Goal: Information Seeking & Learning: Find contact information

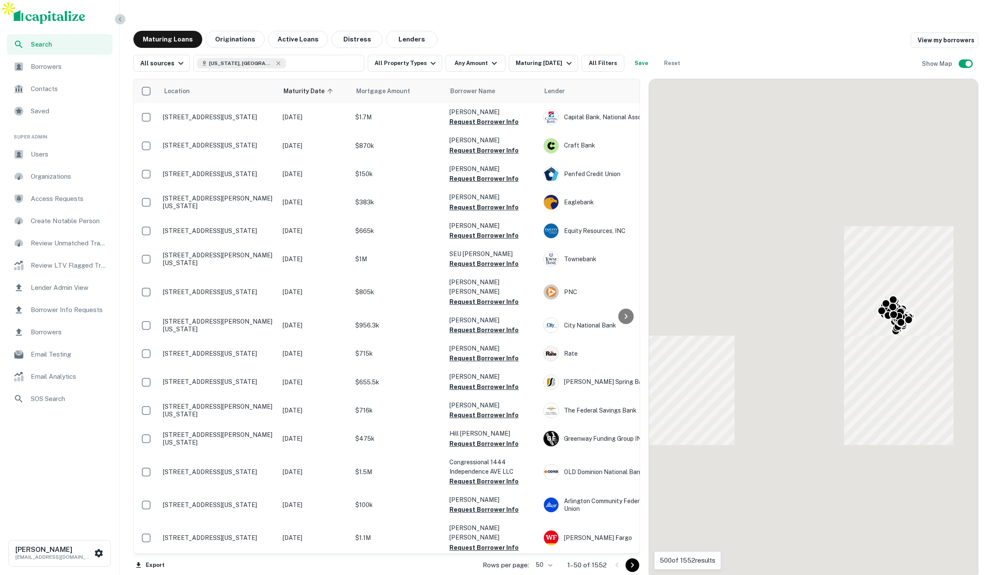
click at [119, 20] on icon "button" at bounding box center [120, 19] width 2 height 4
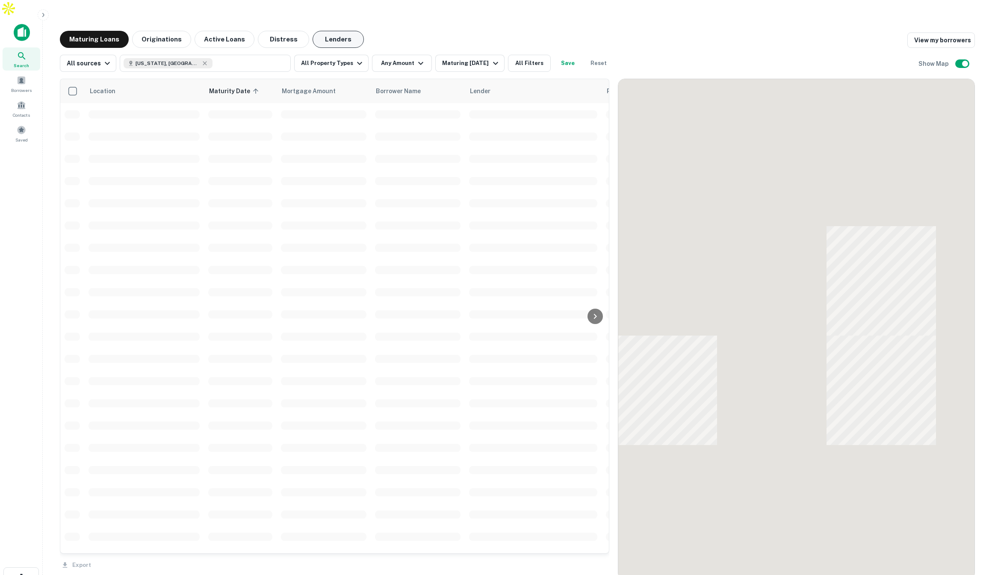
click at [339, 31] on button "Lenders" at bounding box center [338, 39] width 51 height 17
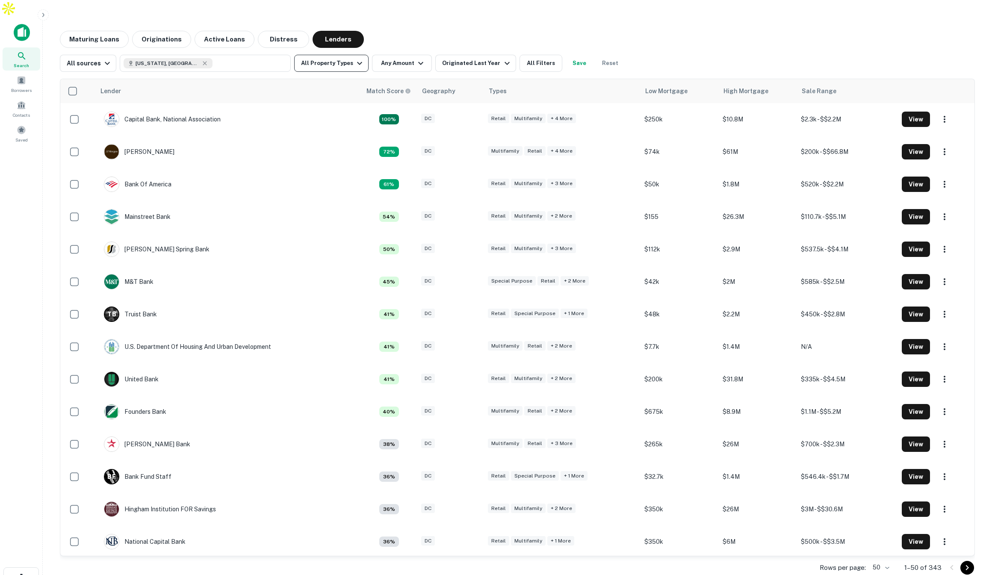
click at [335, 55] on button "All Property Types" at bounding box center [331, 63] width 74 height 17
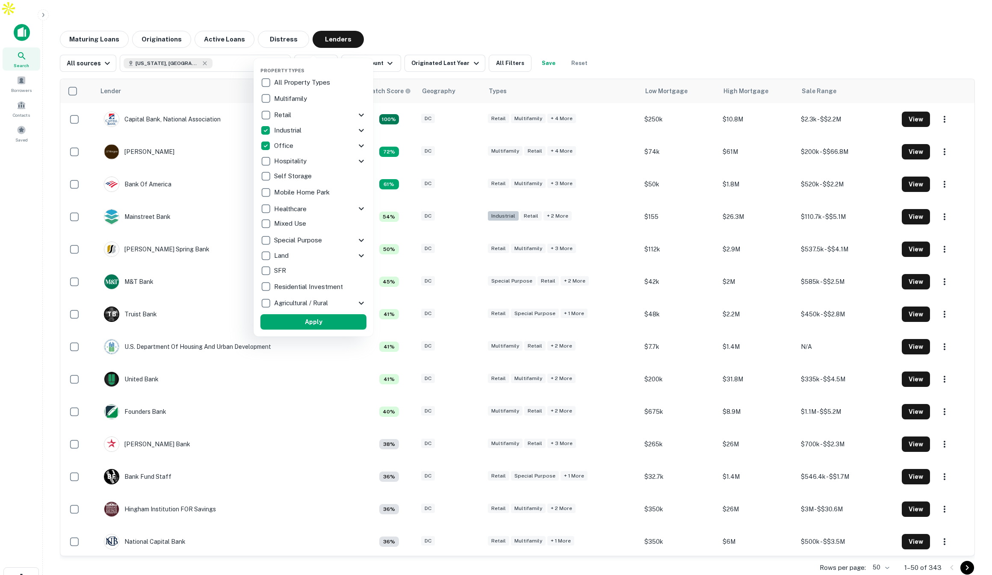
click at [346, 323] on button "Apply" at bounding box center [313, 321] width 106 height 15
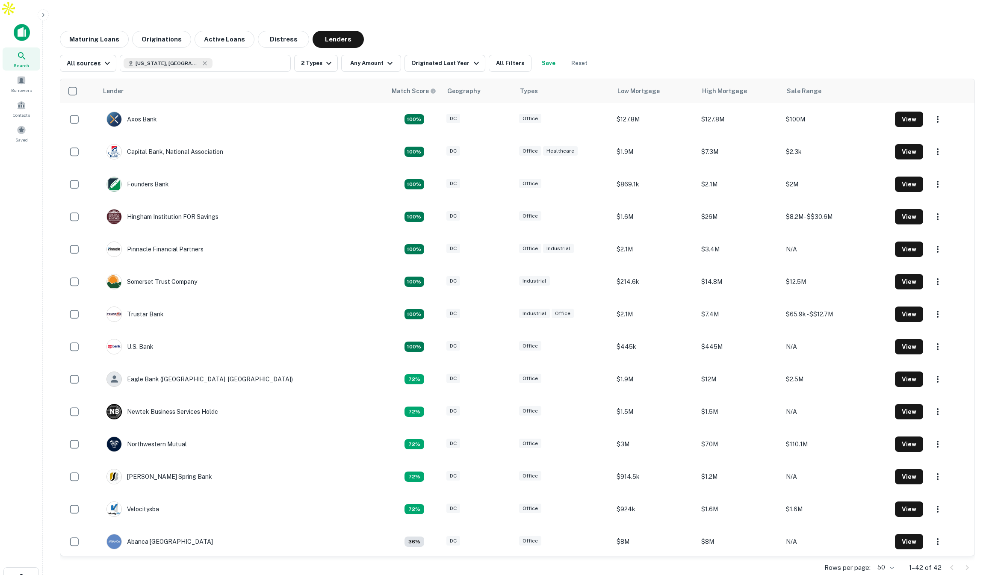
click at [655, 31] on div "Maturing Loans Originations Active Loans Distress Lenders" at bounding box center [517, 39] width 915 height 17
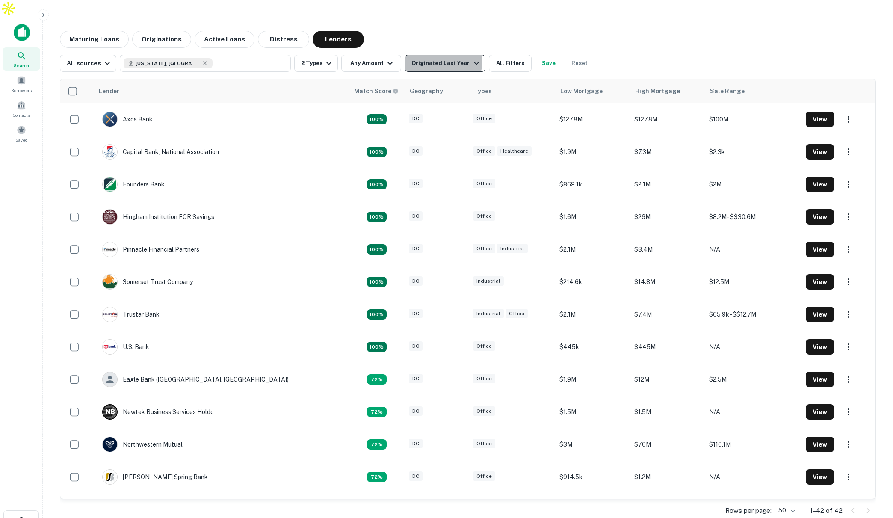
click at [439, 58] on div "Originated Last Year" at bounding box center [446, 63] width 70 height 10
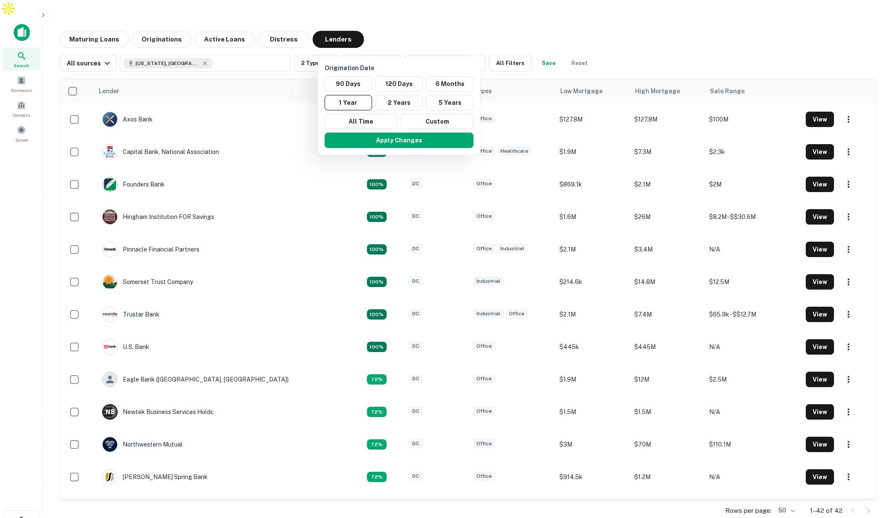
click at [150, 15] on div at bounding box center [446, 259] width 893 height 518
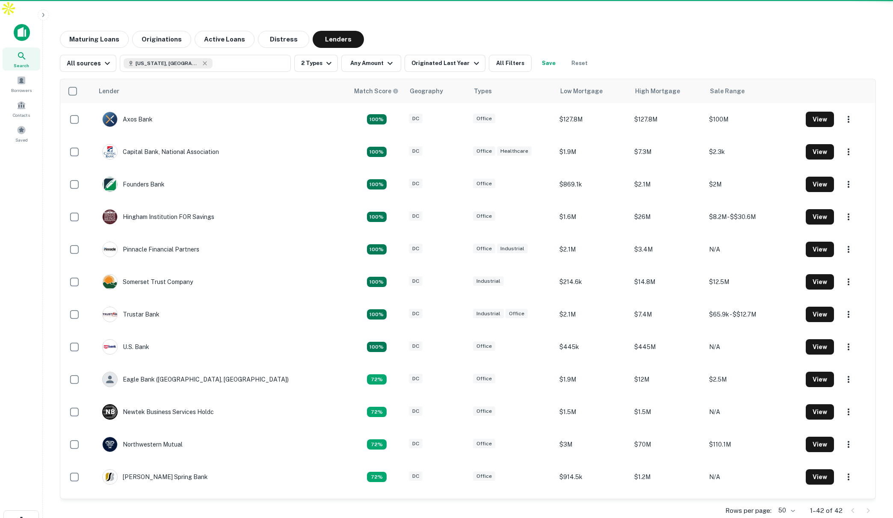
click at [153, 31] on button "Originations" at bounding box center [161, 39] width 59 height 17
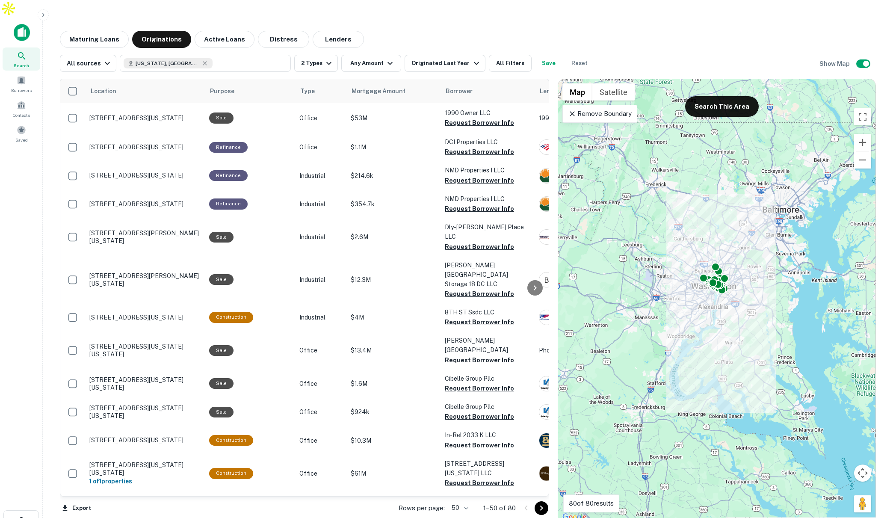
drag, startPoint x: 801, startPoint y: 225, endPoint x: 705, endPoint y: 218, distance: 96.1
click at [705, 218] on div "To activate drag with keyboard, press Alt + Enter. Once in keyboard drag state,…" at bounding box center [716, 301] width 317 height 444
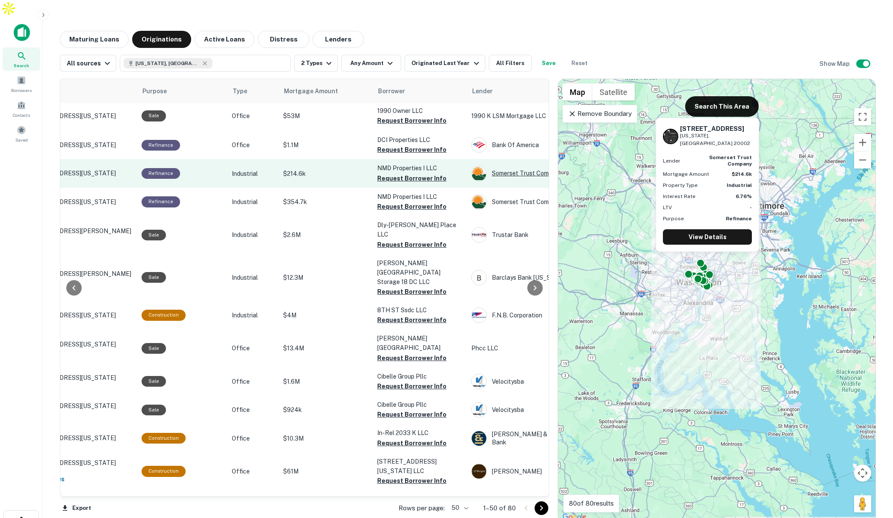
scroll to position [2, 65]
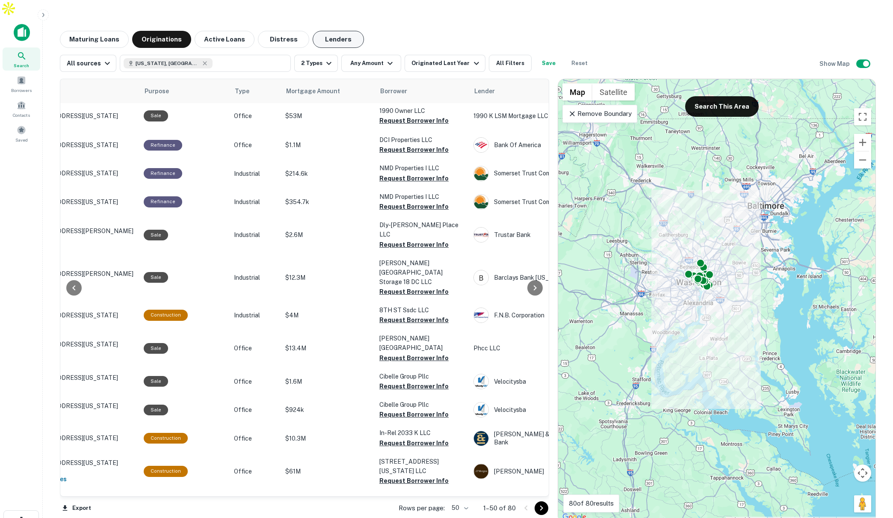
click at [339, 31] on button "Lenders" at bounding box center [338, 39] width 51 height 17
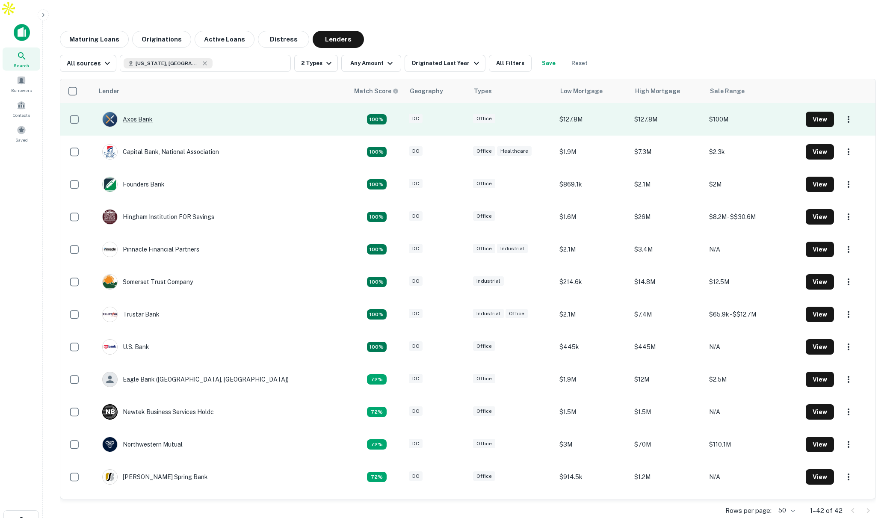
click at [144, 112] on div "Axos Bank" at bounding box center [127, 119] width 50 height 15
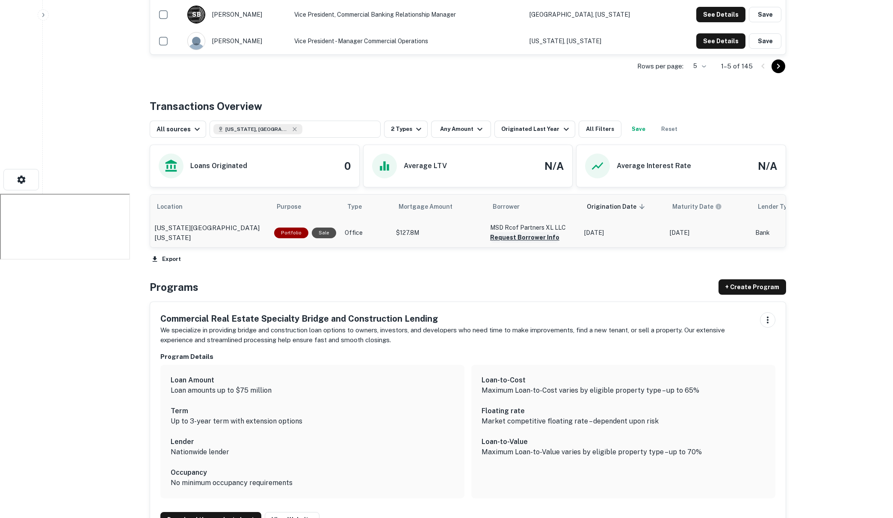
scroll to position [341, 0]
click at [440, 229] on p "$127.8M" at bounding box center [439, 233] width 86 height 9
click at [238, 223] on p "[US_STATE][GEOGRAPHIC_DATA][US_STATE]" at bounding box center [209, 233] width 111 height 20
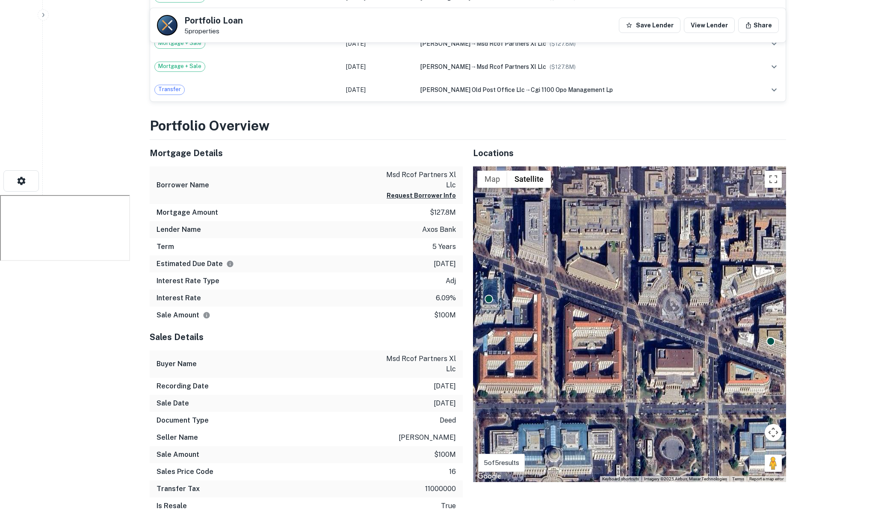
scroll to position [342, 0]
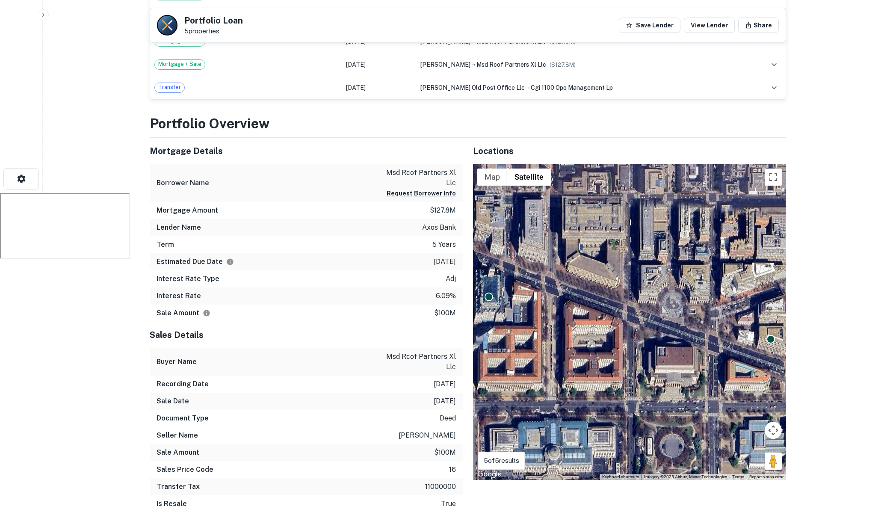
drag, startPoint x: 427, startPoint y: 211, endPoint x: 431, endPoint y: 220, distance: 9.8
click at [427, 222] on p "axos bank" at bounding box center [439, 227] width 34 height 10
drag, startPoint x: 429, startPoint y: 224, endPoint x: 451, endPoint y: 227, distance: 22.0
click at [451, 236] on div "Term 5 years" at bounding box center [306, 244] width 313 height 17
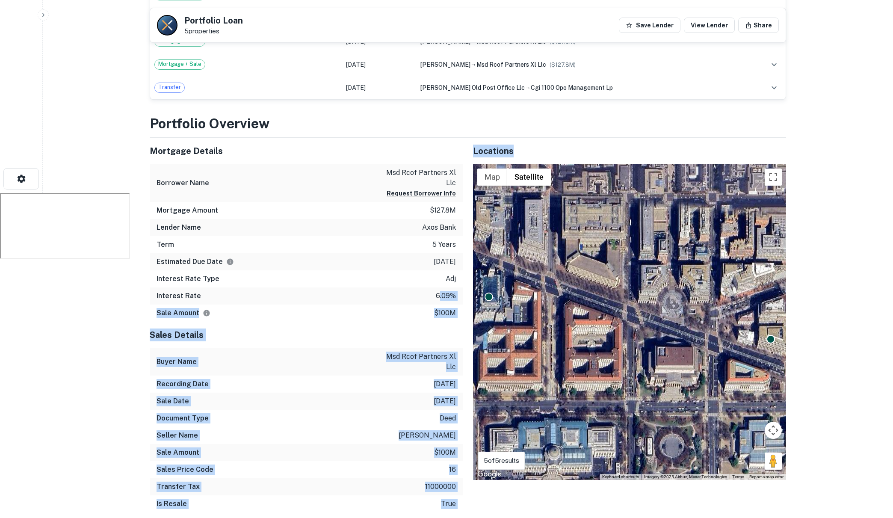
drag, startPoint x: 438, startPoint y: 278, endPoint x: 466, endPoint y: 278, distance: 27.8
click at [466, 278] on div "Mortgage Details Borrower Name msd rcof partners xl llc Request Borrower Info M…" at bounding box center [462, 329] width 647 height 382
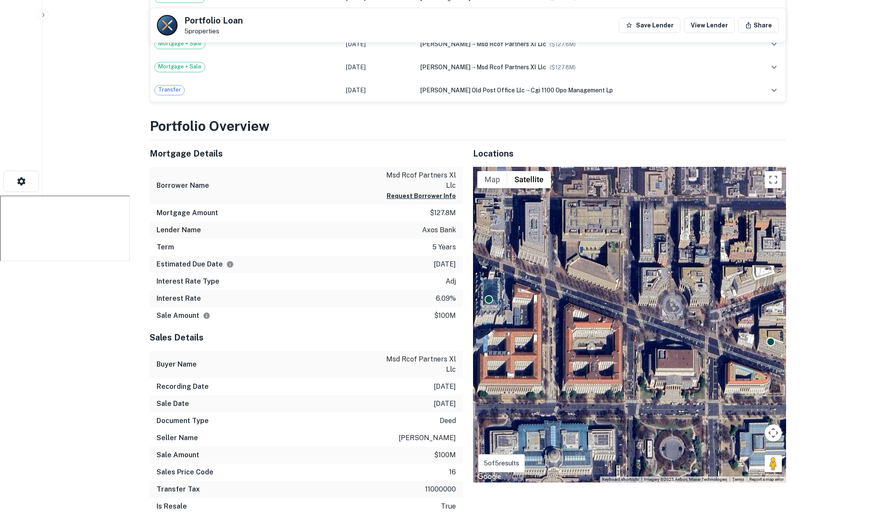
click at [367, 273] on div "Interest Rate Type adj" at bounding box center [306, 281] width 313 height 17
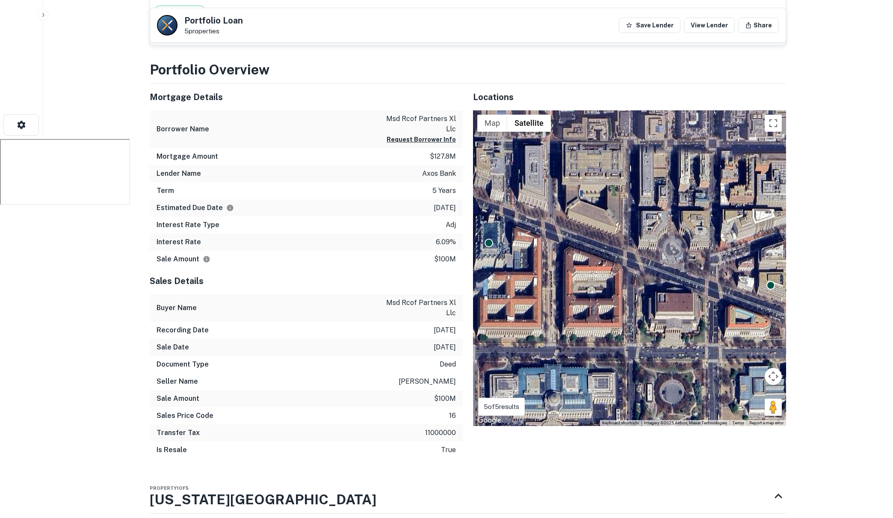
scroll to position [400, 0]
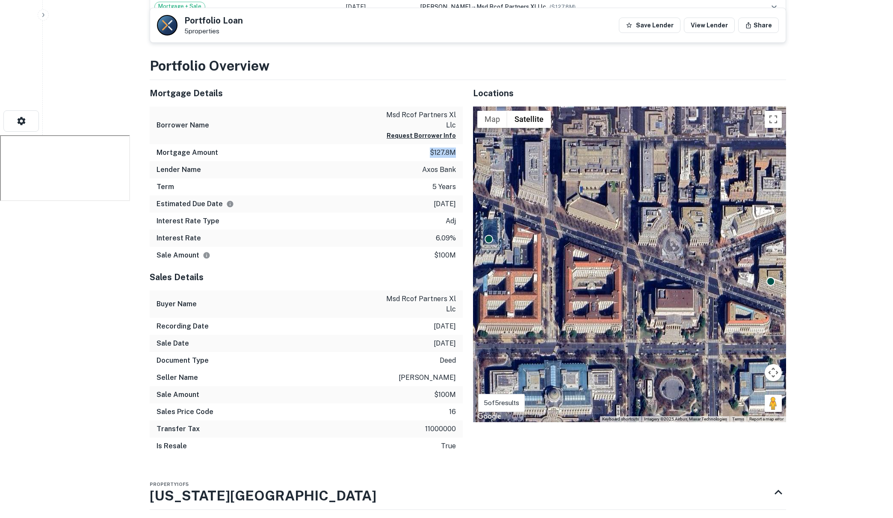
drag, startPoint x: 431, startPoint y: 136, endPoint x: 460, endPoint y: 136, distance: 29.1
click at [460, 144] on div "Mortgage Amount $127.8m" at bounding box center [306, 152] width 313 height 17
drag, startPoint x: 435, startPoint y: 238, endPoint x: 460, endPoint y: 239, distance: 25.3
click at [460, 247] on div "Sale Amount $100m" at bounding box center [306, 255] width 313 height 17
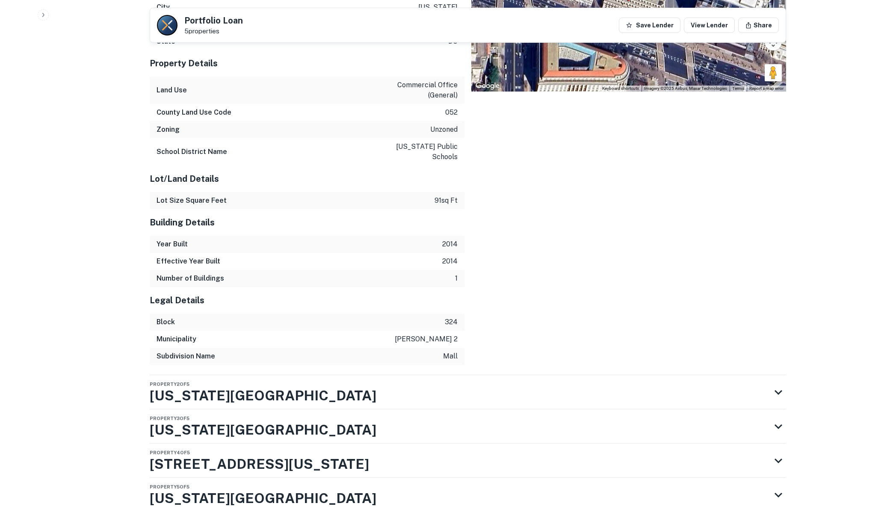
scroll to position [1033, 0]
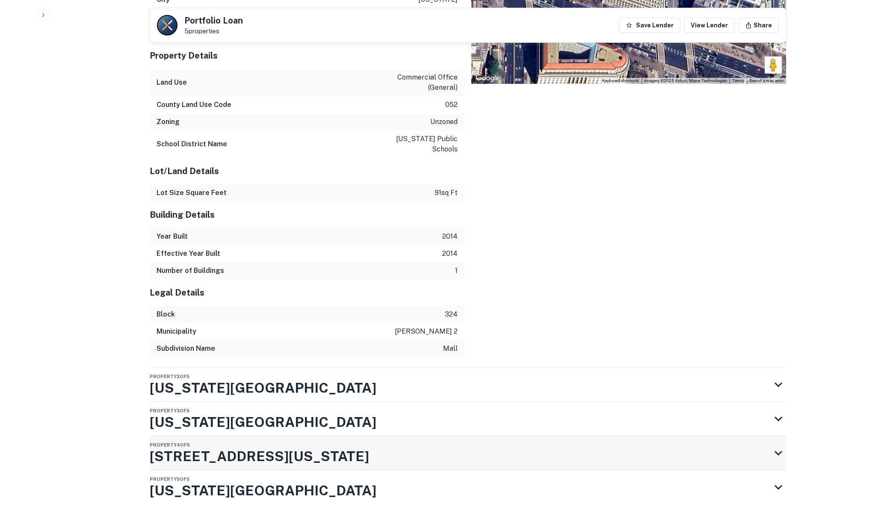
click at [744, 436] on div "Property 4 of 5 1100 PENNSYLVANIA AVE NW" at bounding box center [460, 453] width 621 height 34
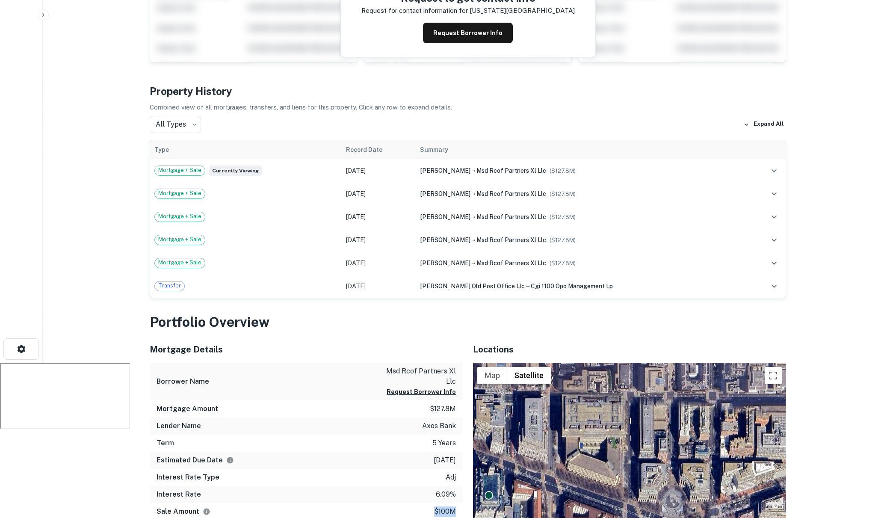
scroll to position [0, 0]
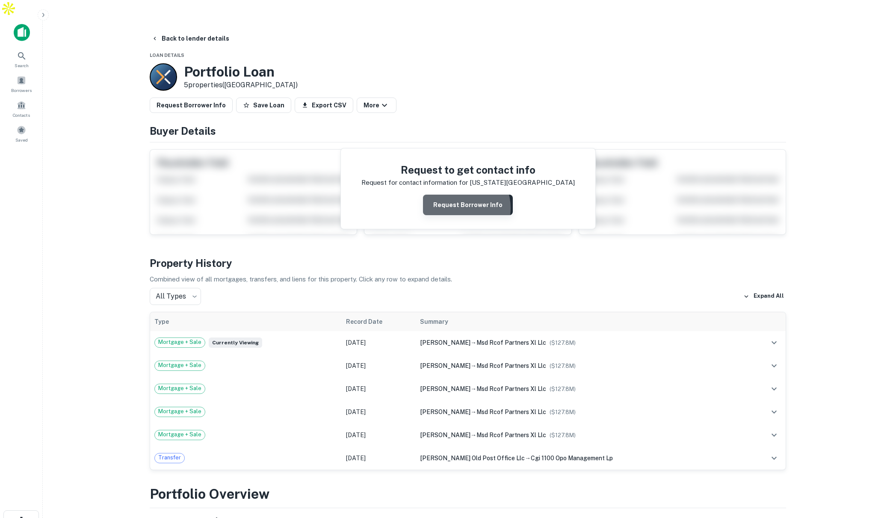
click at [459, 195] on button "Request Borrower Info" at bounding box center [468, 205] width 90 height 21
click at [185, 31] on button "Back to lender details" at bounding box center [190, 38] width 85 height 15
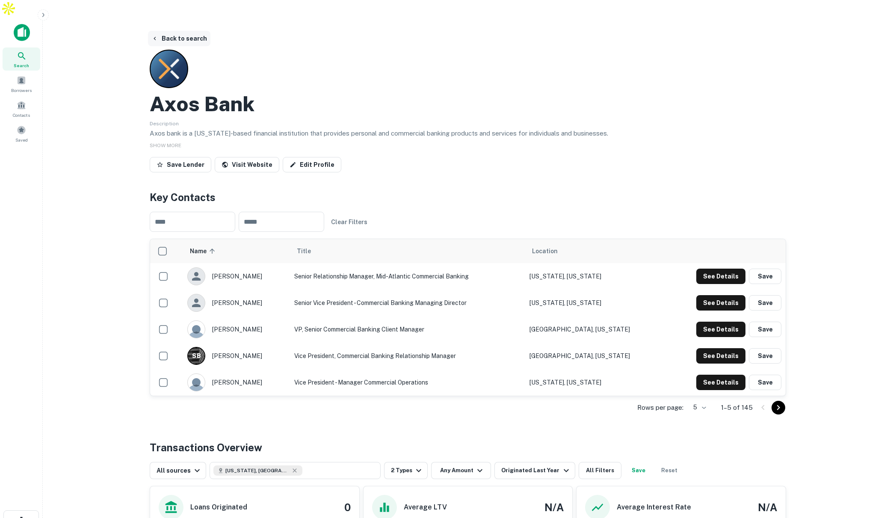
click at [178, 31] on button "Back to search" at bounding box center [179, 38] width 62 height 15
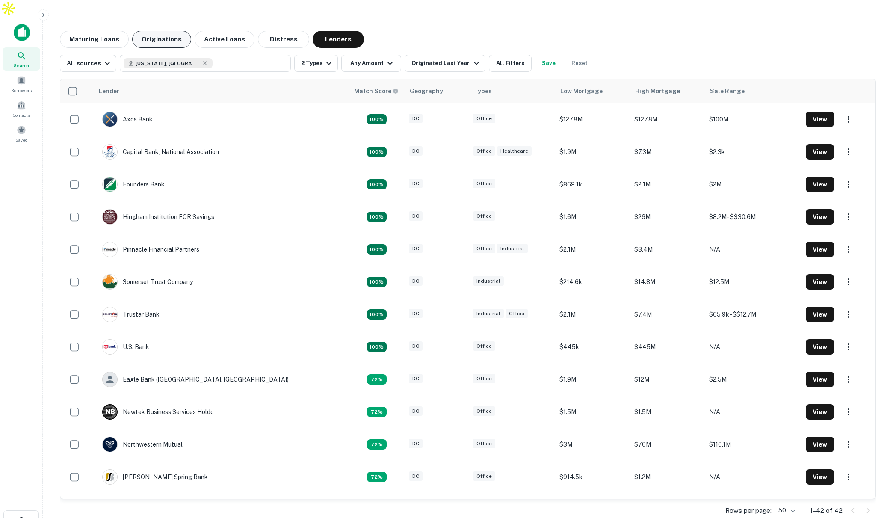
click at [163, 31] on button "Originations" at bounding box center [161, 39] width 59 height 17
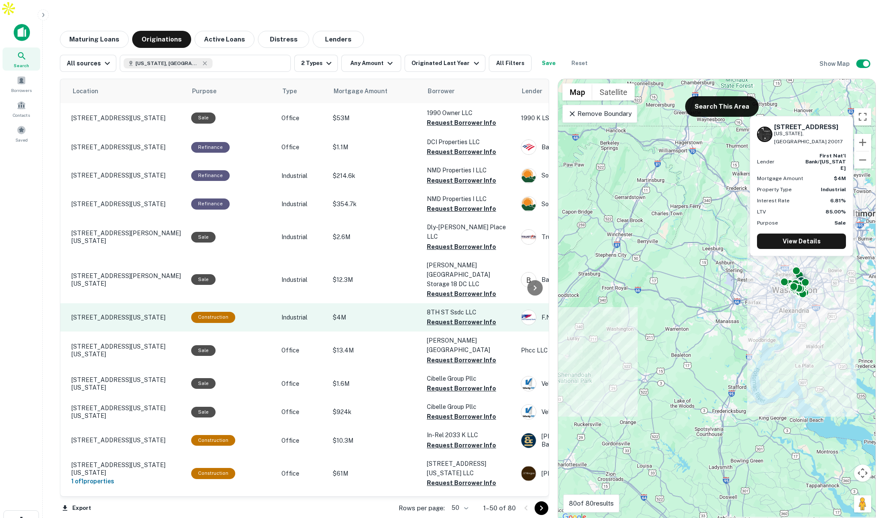
scroll to position [0, 19]
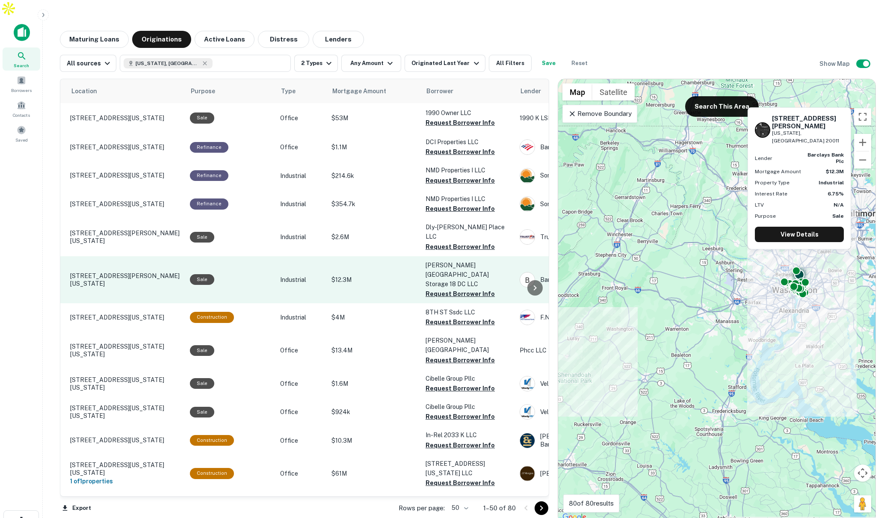
click at [251, 274] on div "Sale" at bounding box center [231, 279] width 82 height 11
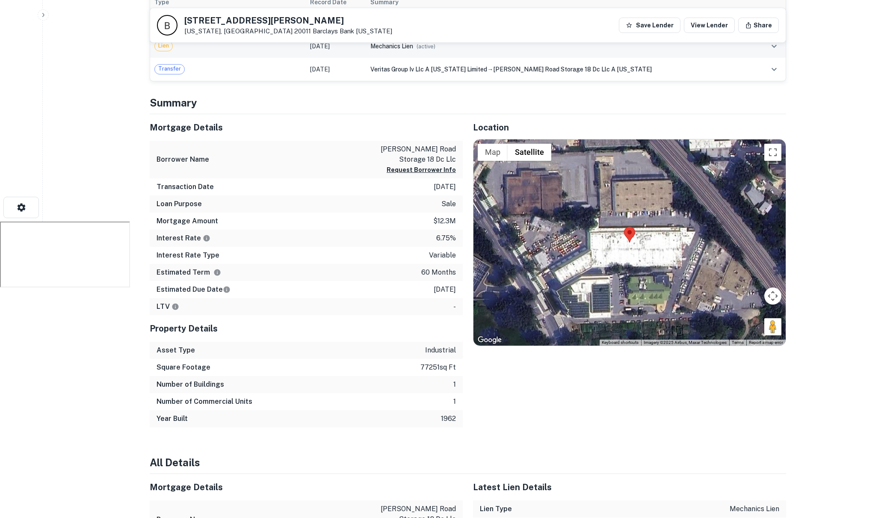
scroll to position [318, 0]
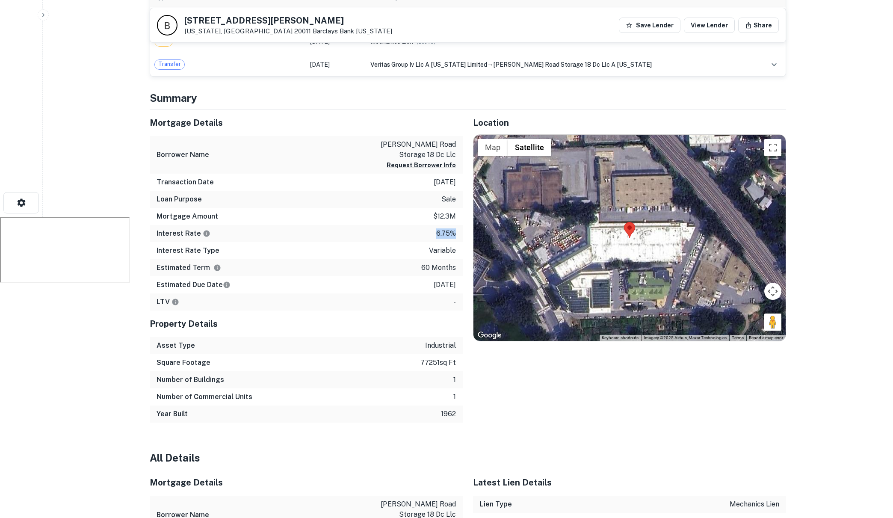
drag, startPoint x: 445, startPoint y: 216, endPoint x: 454, endPoint y: 216, distance: 9.0
click at [454, 225] on div "Interest Rate 6.75%" at bounding box center [306, 233] width 313 height 17
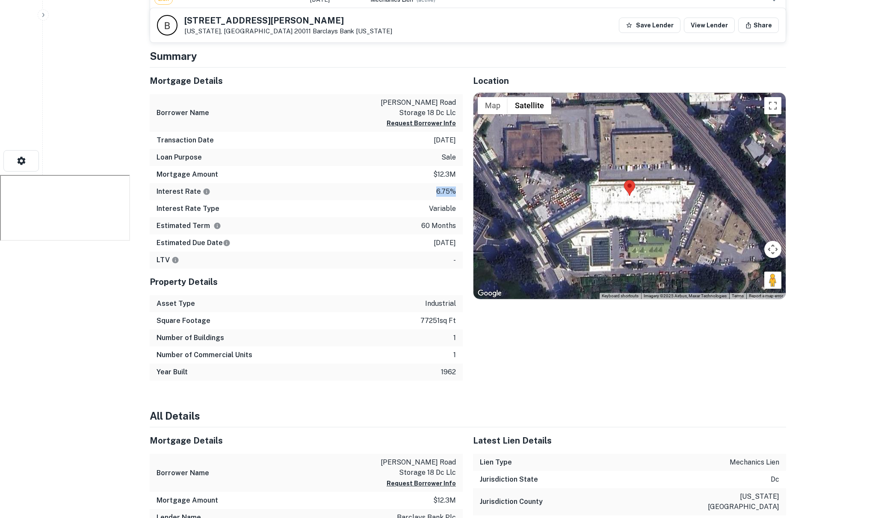
scroll to position [362, 0]
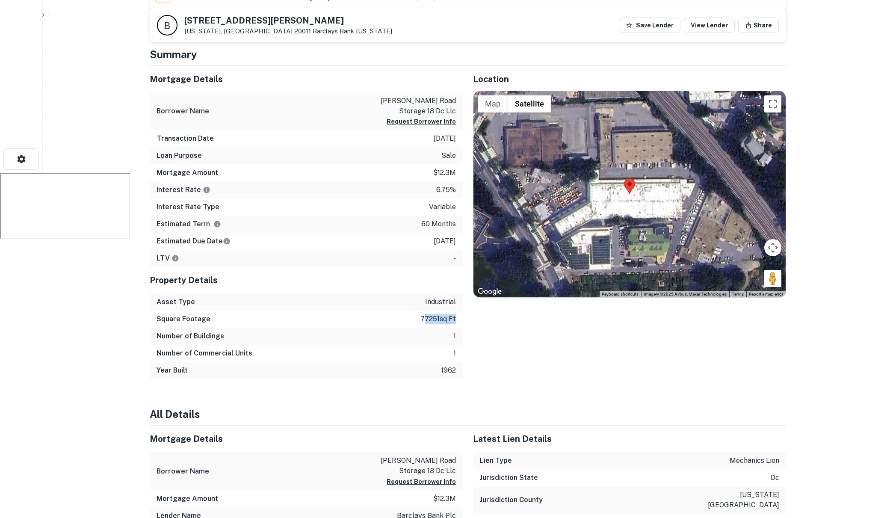
drag, startPoint x: 420, startPoint y: 299, endPoint x: 439, endPoint y: 314, distance: 23.2
click at [452, 314] on p "77251 sq ft" at bounding box center [438, 319] width 36 height 10
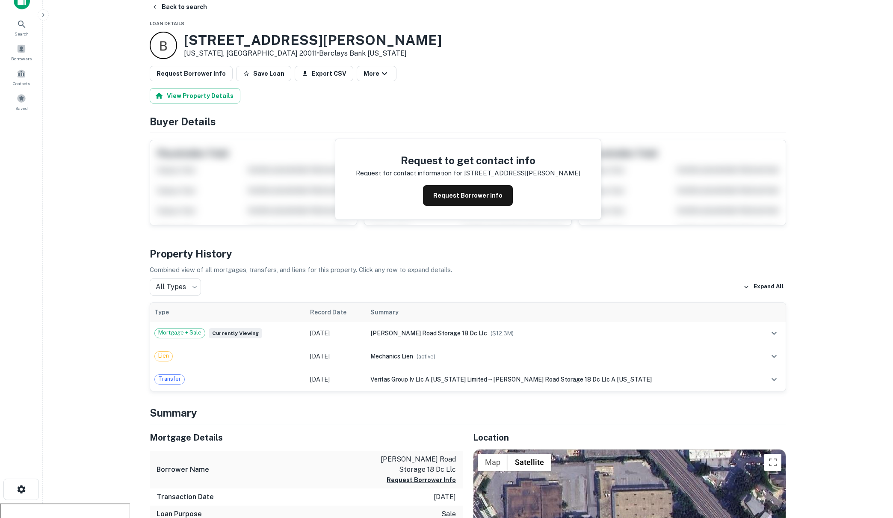
scroll to position [0, 0]
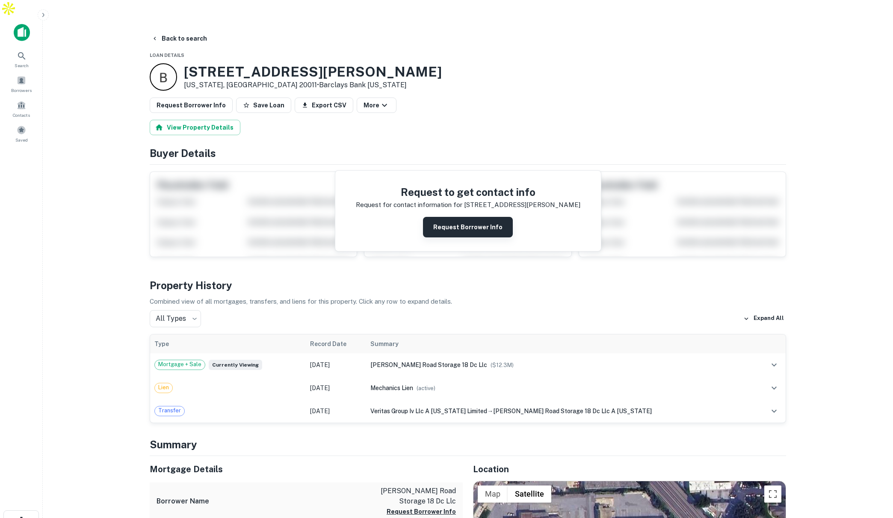
click at [461, 217] on button "Request Borrower Info" at bounding box center [468, 227] width 90 height 21
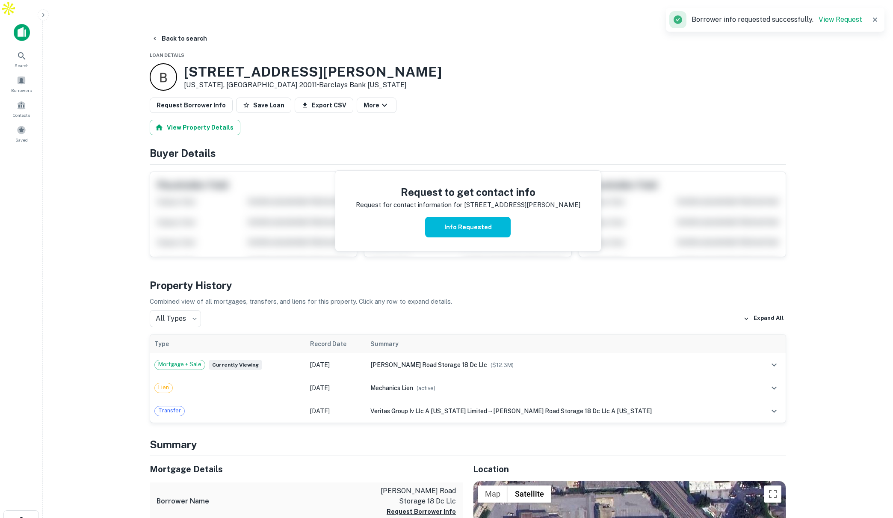
scroll to position [0, 0]
click at [165, 30] on button "Back to search" at bounding box center [179, 37] width 62 height 15
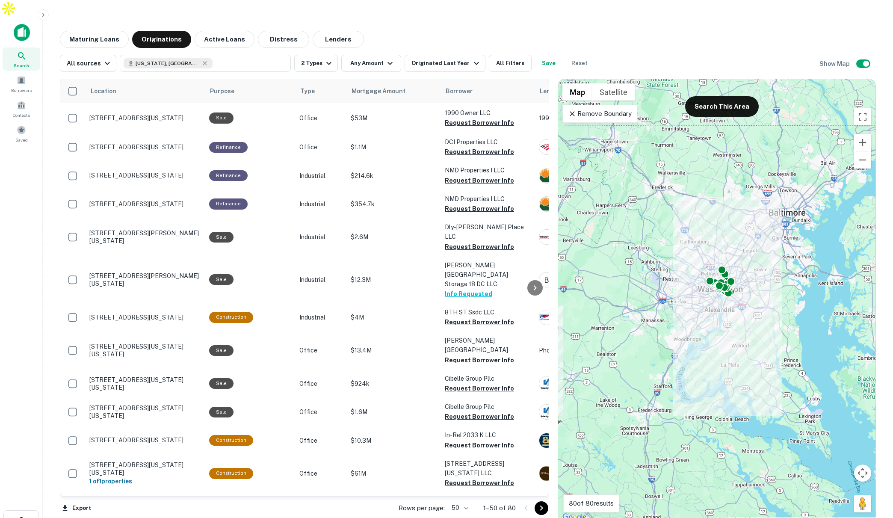
drag, startPoint x: 740, startPoint y: 213, endPoint x: 666, endPoint y: 212, distance: 74.4
click at [666, 212] on div "To activate drag with keyboard, press Alt + Enter. Once in keyboard drag state,…" at bounding box center [716, 301] width 317 height 444
click at [607, 109] on p "Remove Boundary" at bounding box center [600, 114] width 64 height 10
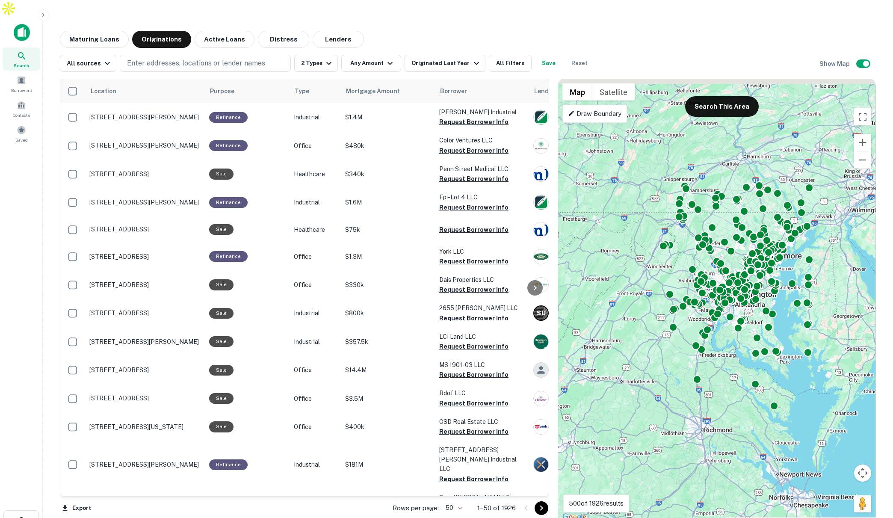
drag, startPoint x: 663, startPoint y: 279, endPoint x: 843, endPoint y: 286, distance: 181.1
click at [726, 325] on div "To activate drag with keyboard, press Alt + Enter. Once in keyboard drag state,…" at bounding box center [716, 301] width 317 height 444
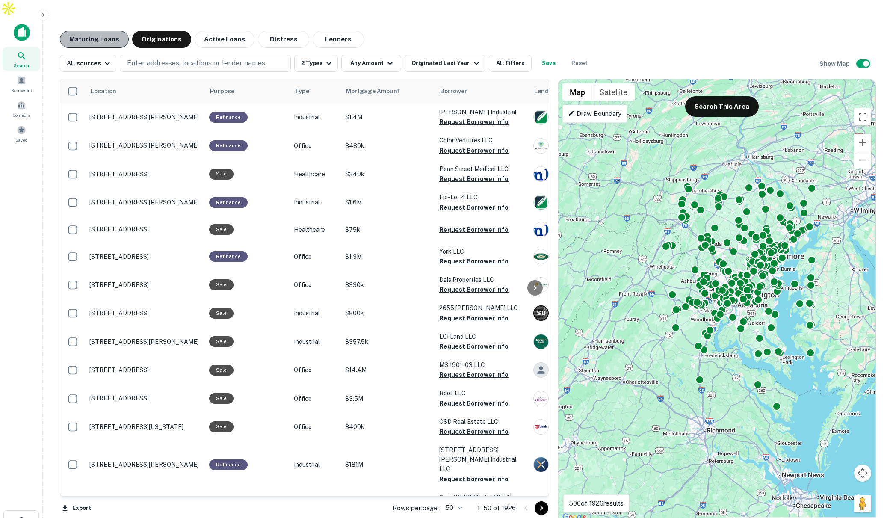
click at [106, 31] on button "Maturing Loans" at bounding box center [94, 39] width 69 height 17
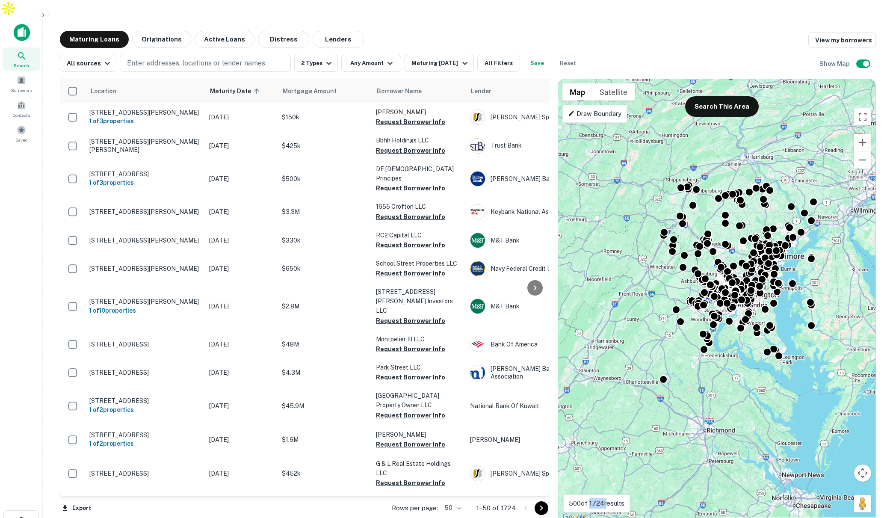
drag, startPoint x: 591, startPoint y: 485, endPoint x: 607, endPoint y: 486, distance: 15.8
click at [607, 498] on p "500 of 1724 results" at bounding box center [597, 503] width 56 height 10
click at [324, 58] on icon "button" at bounding box center [329, 63] width 10 height 10
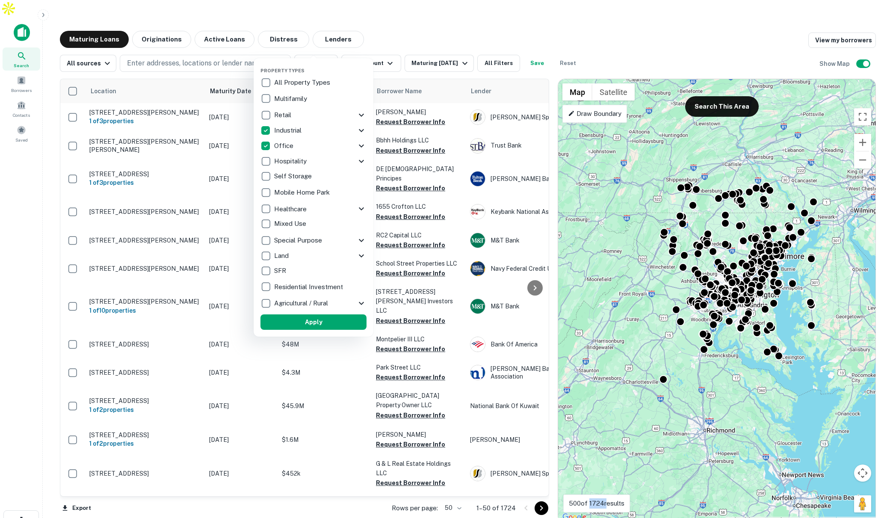
click at [440, 21] on div at bounding box center [446, 259] width 893 height 518
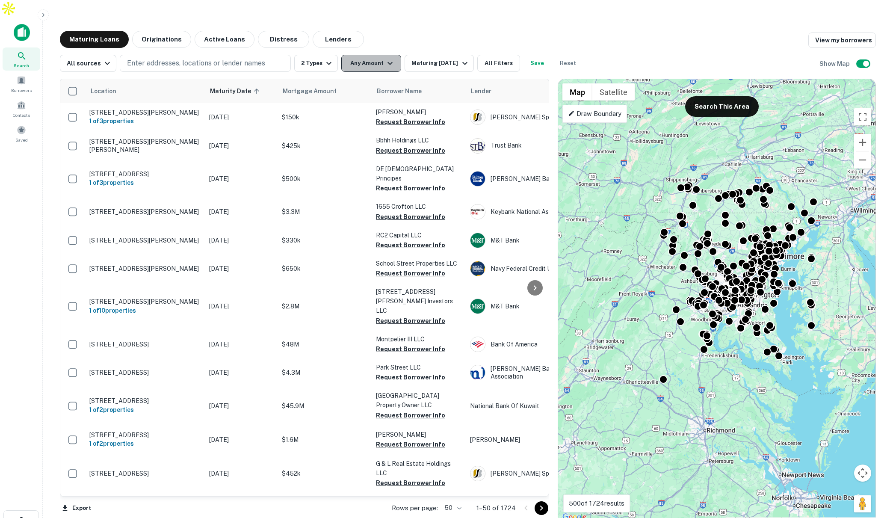
click at [370, 55] on button "Any Amount" at bounding box center [371, 63] width 60 height 17
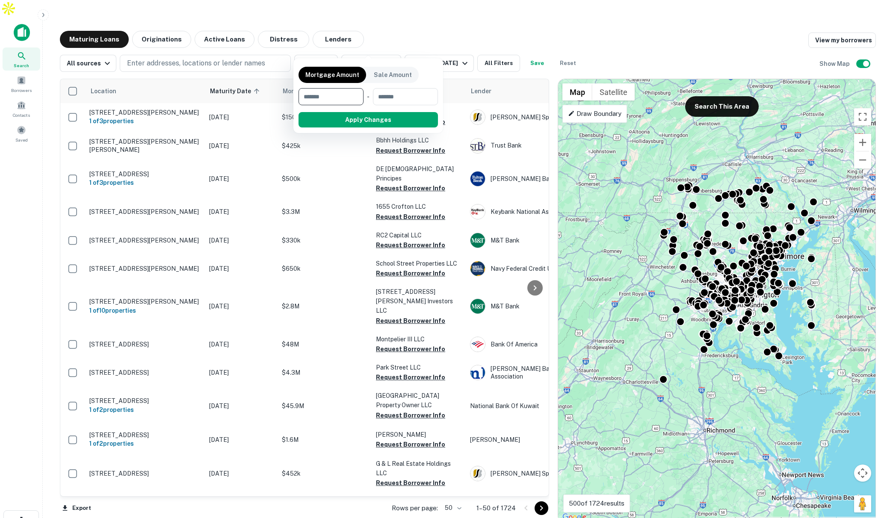
click at [343, 98] on input "number" at bounding box center [328, 96] width 59 height 17
type input "*******"
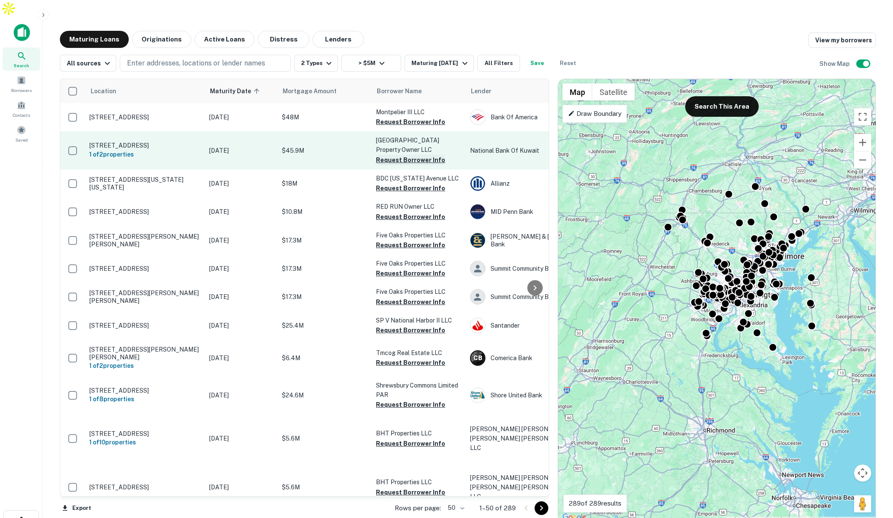
click at [391, 155] on button "Request Borrower Info" at bounding box center [410, 160] width 69 height 10
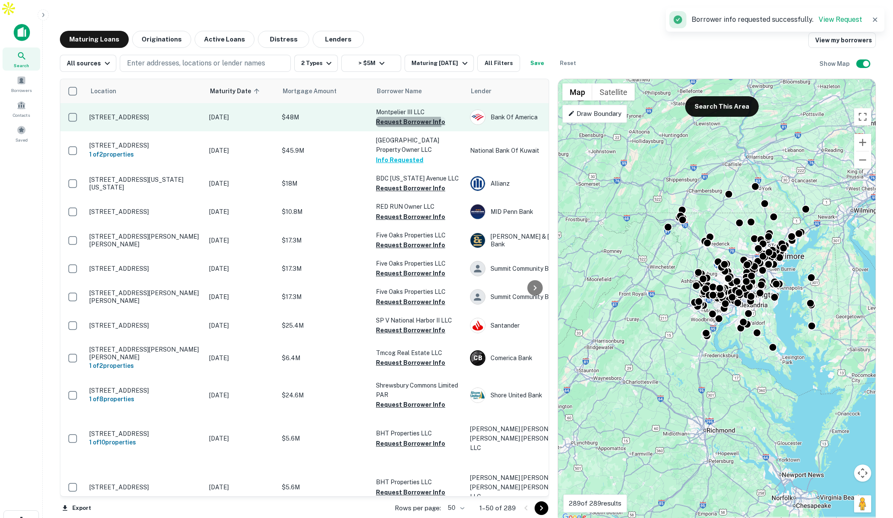
click at [400, 117] on button "Request Borrower Info" at bounding box center [410, 122] width 69 height 10
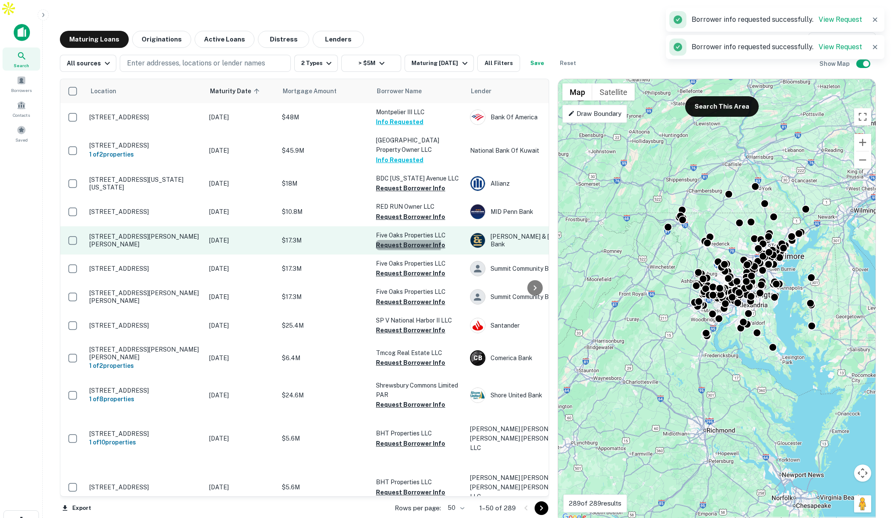
click at [397, 240] on button "Request Borrower Info" at bounding box center [410, 245] width 69 height 10
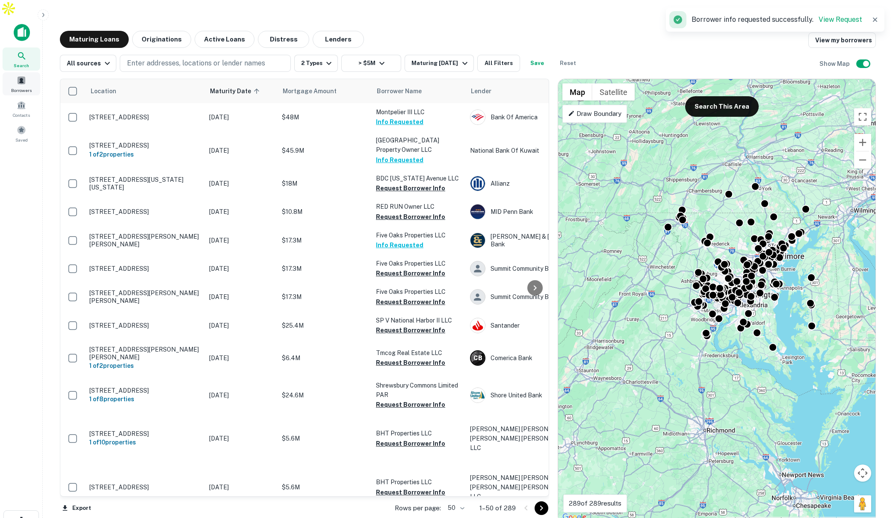
click at [27, 72] on div "Borrowers" at bounding box center [22, 83] width 38 height 23
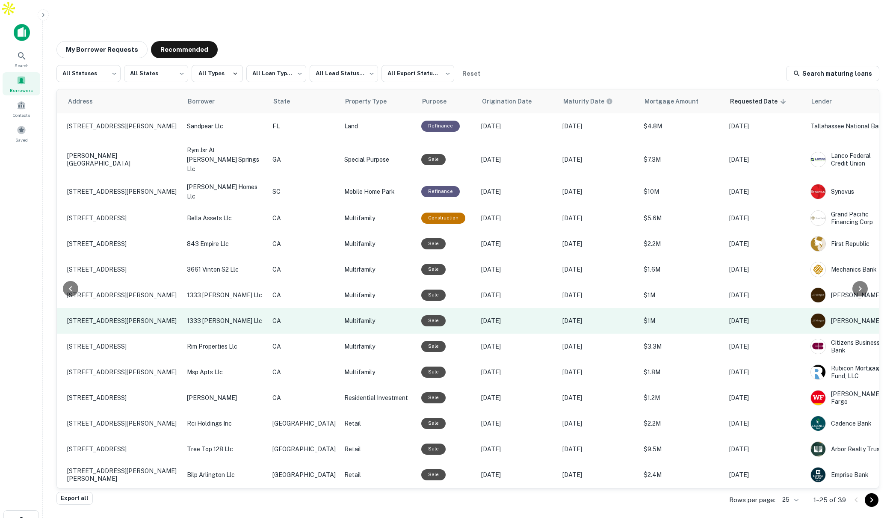
scroll to position [28, 100]
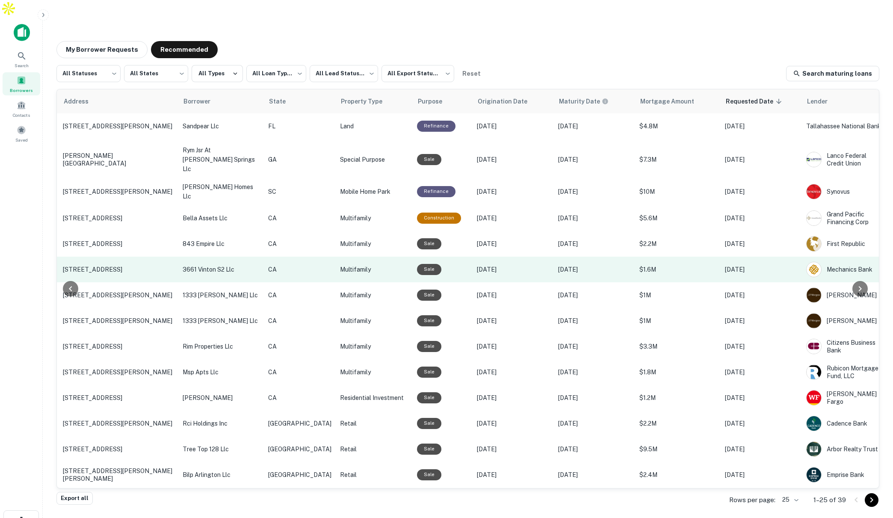
click at [499, 265] on p "Dec 15, 2020" at bounding box center [513, 269] width 73 height 9
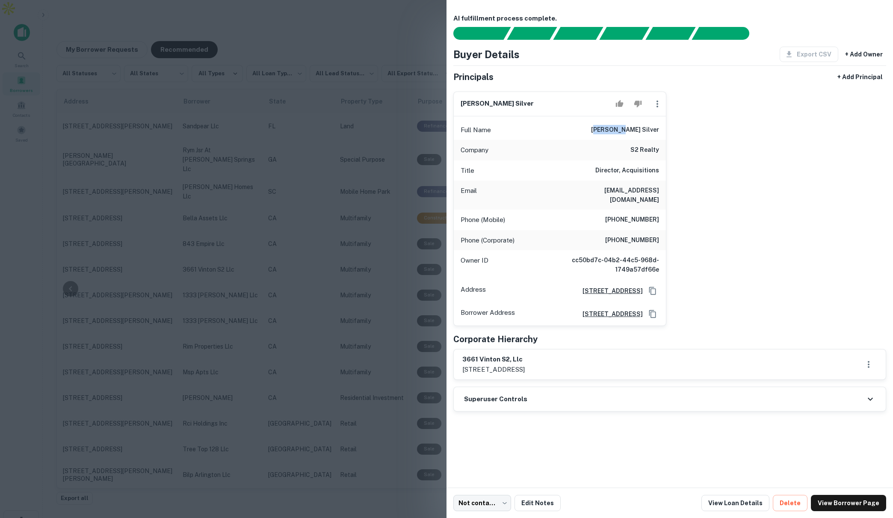
drag, startPoint x: 623, startPoint y: 129, endPoint x: 645, endPoint y: 129, distance: 22.2
click at [646, 127] on h6 "evan h. silver" at bounding box center [625, 130] width 68 height 10
drag, startPoint x: 629, startPoint y: 147, endPoint x: 668, endPoint y: 149, distance: 39.0
click at [668, 149] on div "evan h. silver Full Name evan h. silver Company s2 realty Title Director, Acqui…" at bounding box center [667, 206] width 440 height 242
drag, startPoint x: 609, startPoint y: 165, endPoint x: 639, endPoint y: 183, distance: 34.3
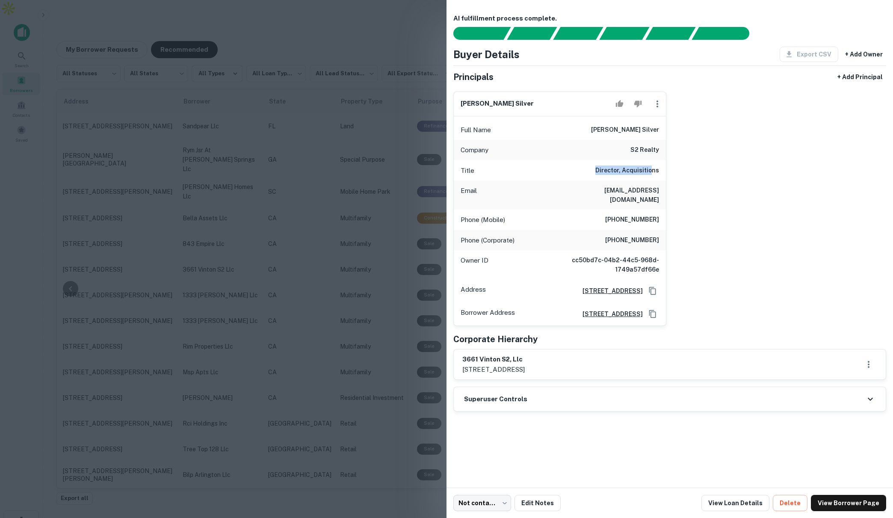
click at [651, 172] on h6 "Director, Acquisitions" at bounding box center [627, 171] width 64 height 10
drag, startPoint x: 624, startPoint y: 192, endPoint x: 653, endPoint y: 195, distance: 28.8
click at [653, 195] on div "Email evan@s2realtyllc.com" at bounding box center [560, 194] width 212 height 29
drag, startPoint x: 613, startPoint y: 209, endPoint x: 666, endPoint y: 212, distance: 52.7
click at [666, 212] on div "Phone (Mobile) (310) 432-4399" at bounding box center [560, 220] width 212 height 21
